Goal: Task Accomplishment & Management: Manage account settings

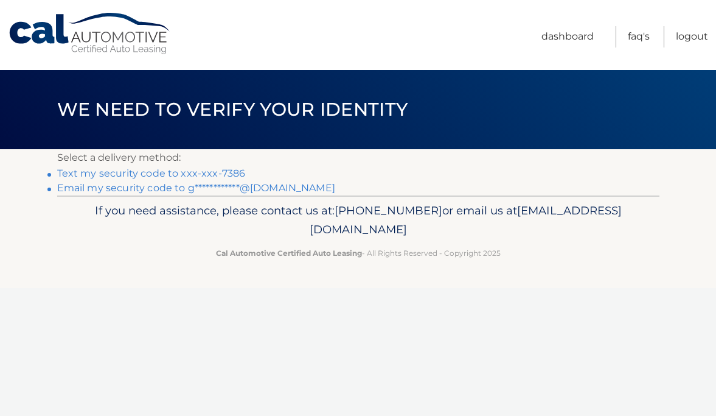
click at [182, 173] on link "Text my security code to xxx-xxx-7386" at bounding box center [151, 173] width 189 height 12
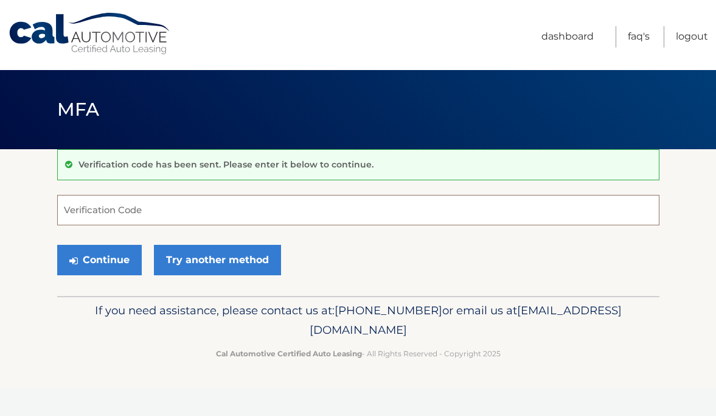
click at [174, 204] on input "Verification Code" at bounding box center [358, 210] width 602 height 30
type input "728868"
click at [120, 232] on form "728868 Verification Code Continue Try another method" at bounding box center [358, 238] width 602 height 86
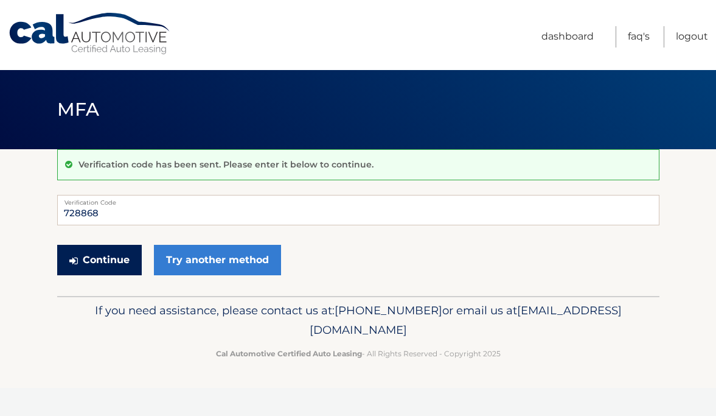
click at [120, 248] on button "Continue" at bounding box center [99, 260] width 85 height 30
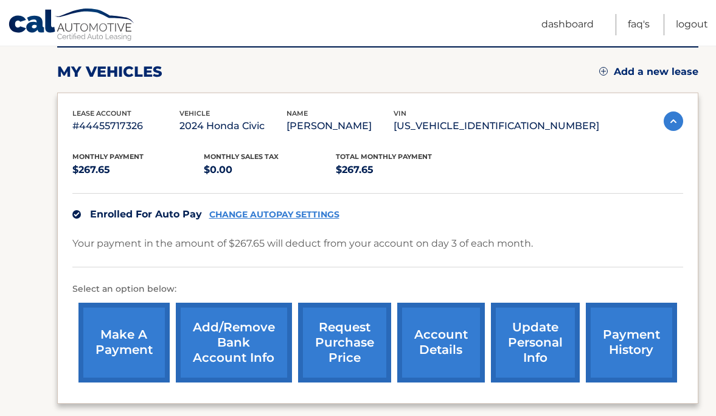
scroll to position [185, 0]
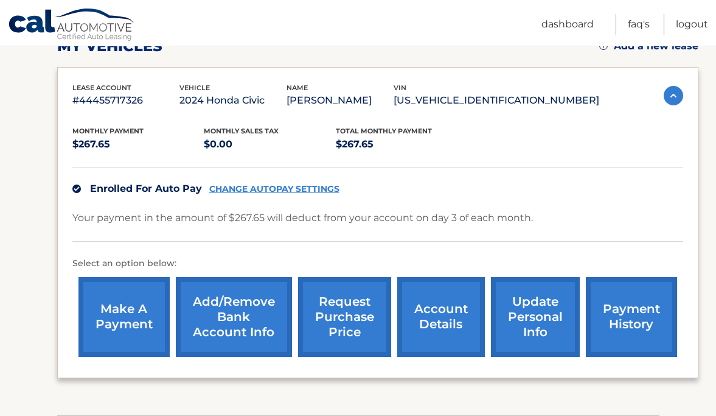
click at [232, 323] on link "Add/Remove bank account info" at bounding box center [234, 317] width 116 height 80
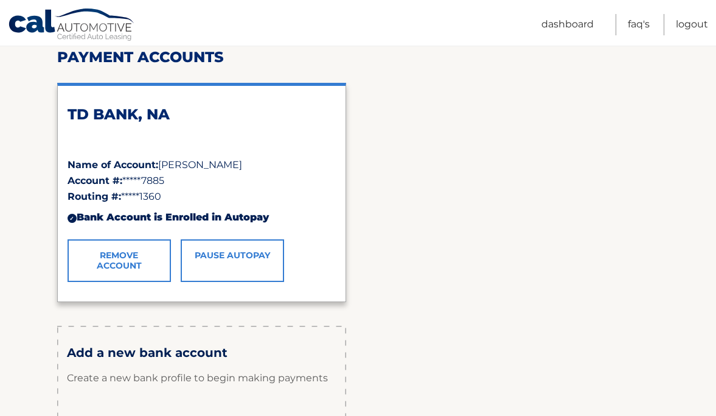
scroll to position [159, 0]
